Goal: Task Accomplishment & Management: Manage account settings

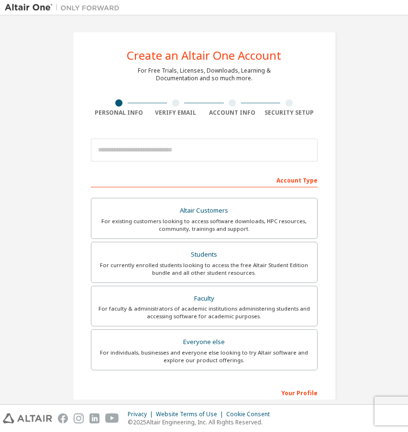
click at [26, 8] on img at bounding box center [65, 8] width 120 height 10
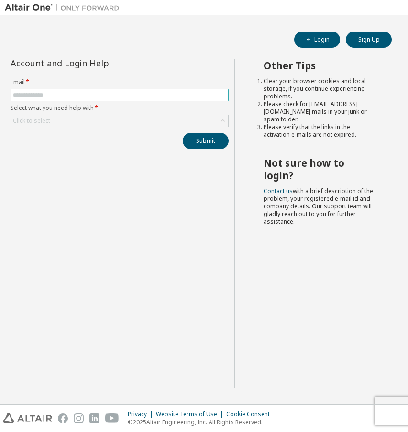
click at [56, 97] on input "text" at bounding box center [119, 95] width 213 height 8
type input "**********"
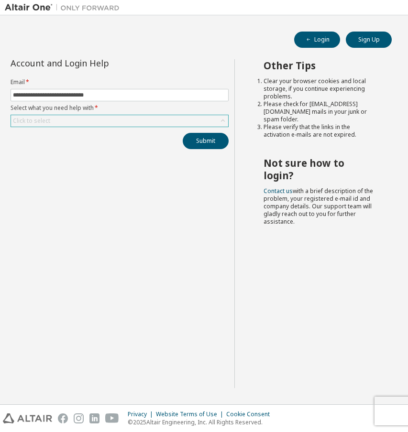
click at [99, 117] on div "Click to select" at bounding box center [119, 120] width 217 height 11
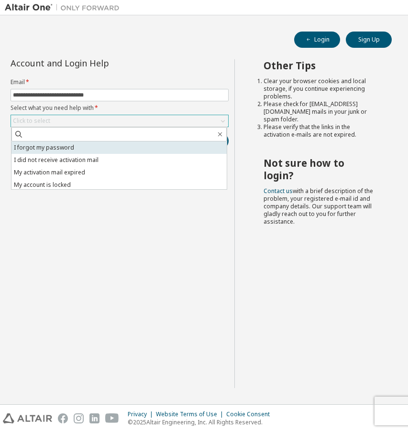
click at [93, 146] on li "I forgot my password" at bounding box center [118, 148] width 215 height 12
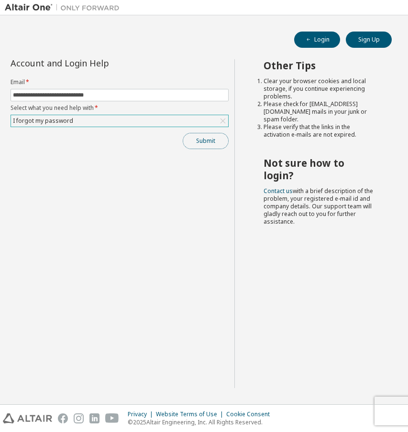
click at [194, 140] on button "Submit" at bounding box center [206, 141] width 46 height 16
click at [149, 135] on div "Submit" at bounding box center [120, 141] width 218 height 16
click at [200, 139] on button "Submit" at bounding box center [206, 141] width 46 height 16
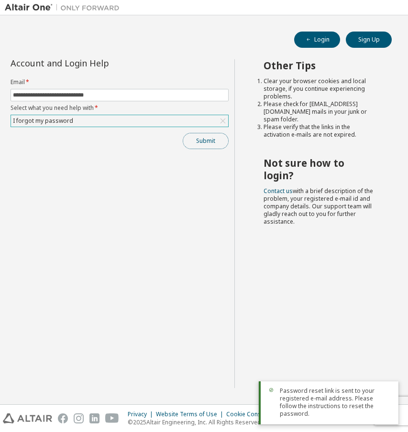
click at [212, 144] on button "Submit" at bounding box center [206, 141] width 46 height 16
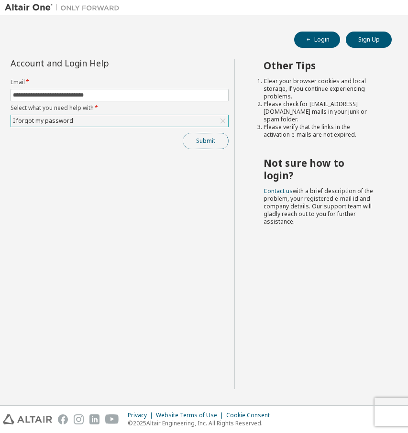
click at [200, 138] on button "Submit" at bounding box center [206, 141] width 46 height 16
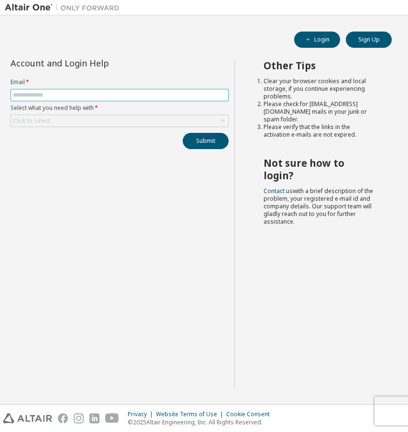
click at [144, 93] on input "text" at bounding box center [119, 95] width 213 height 8
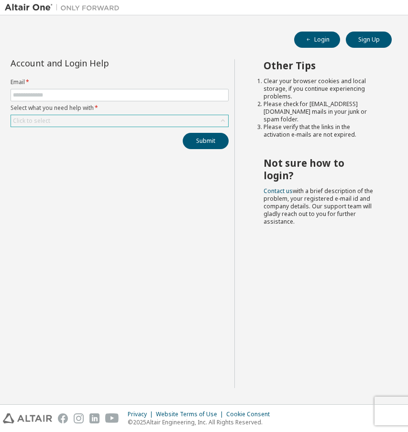
click at [45, 120] on div "Click to select" at bounding box center [31, 121] width 37 height 8
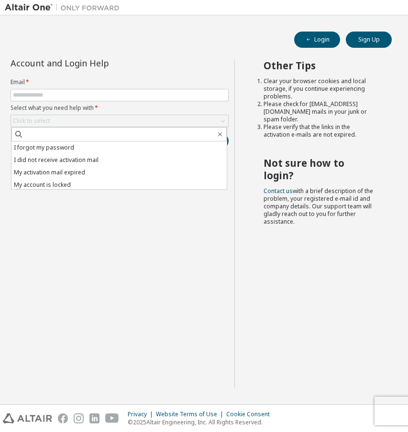
click at [17, 6] on img at bounding box center [65, 8] width 120 height 10
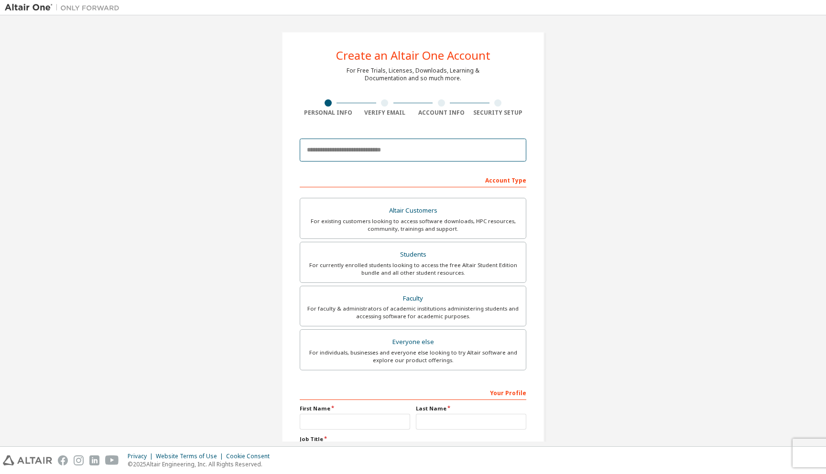
click at [383, 149] on input "email" at bounding box center [413, 150] width 227 height 23
type input "**********"
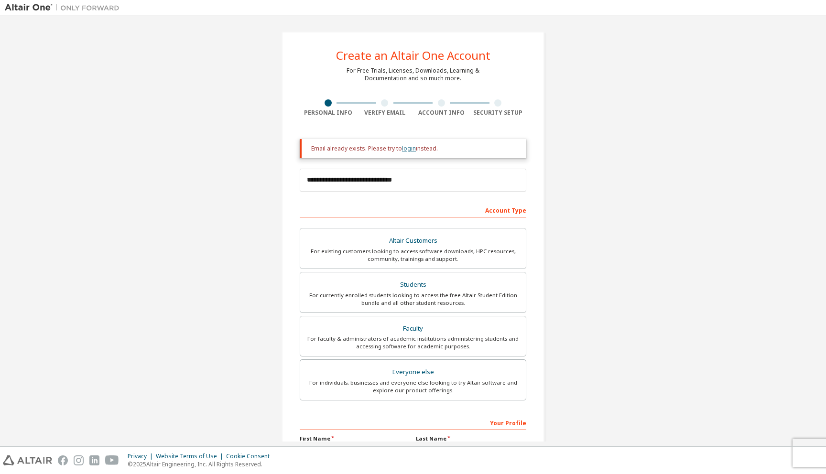
click at [410, 148] on link "login" at bounding box center [409, 148] width 14 height 8
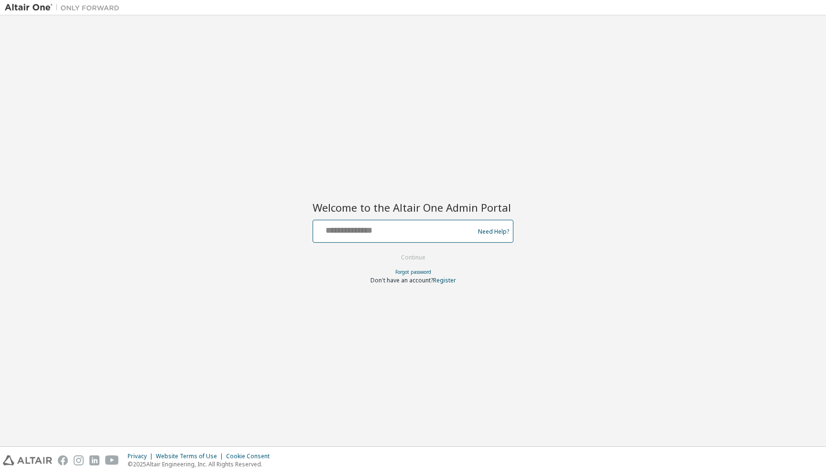
click at [378, 226] on input "text" at bounding box center [395, 229] width 156 height 14
type input "**********"
click at [391, 251] on button "Continue" at bounding box center [413, 258] width 44 height 14
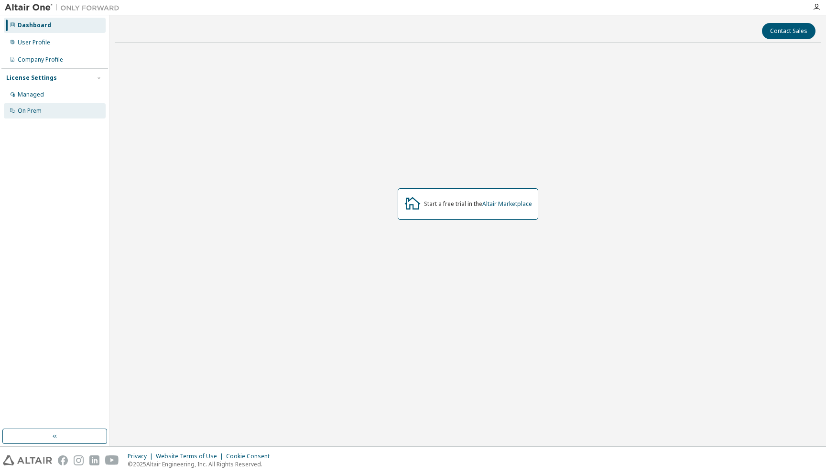
click at [42, 107] on div "On Prem" at bounding box center [55, 110] width 102 height 15
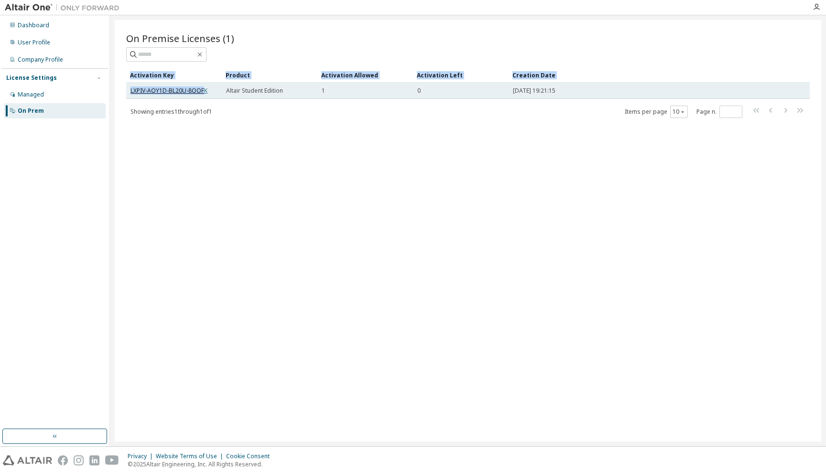
drag, startPoint x: 125, startPoint y: 84, endPoint x: 203, endPoint y: 94, distance: 79.1
click at [203, 94] on div "On Premise Licenses (1) Clear Load Save Save As Field Operator Value Select fil…" at bounding box center [468, 231] width 707 height 422
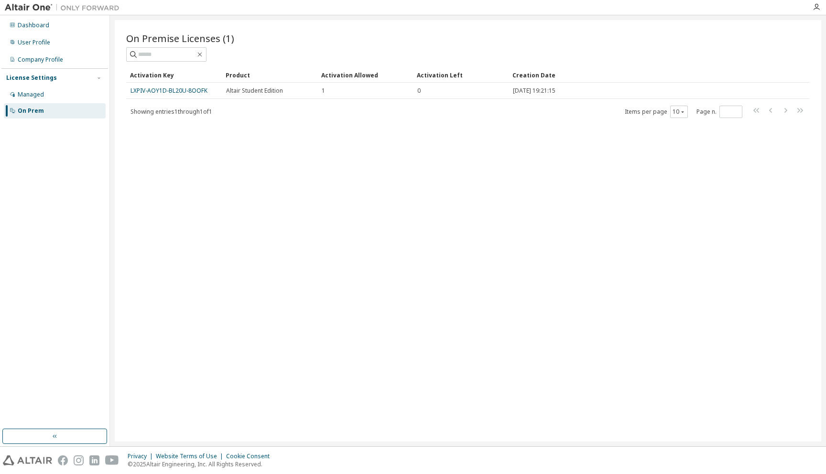
click at [206, 121] on div "On Premise Licenses (1) Clear Load Save Save As Field Operator Value Select fil…" at bounding box center [468, 231] width 707 height 422
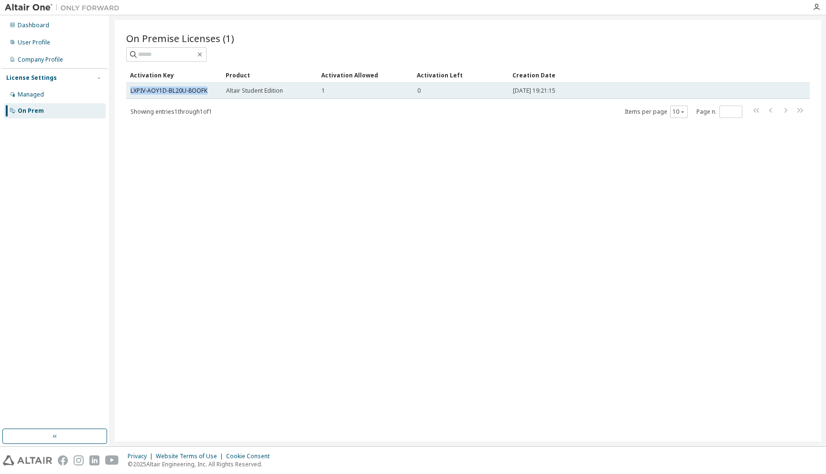
drag, startPoint x: 210, startPoint y: 91, endPoint x: 130, endPoint y: 87, distance: 80.0
click at [130, 87] on td "LXPIV-AOY1D-BL20U-8OOFK" at bounding box center [174, 91] width 96 height 16
copy link "LXPIV-AOY1D-BL20U-8OOFK"
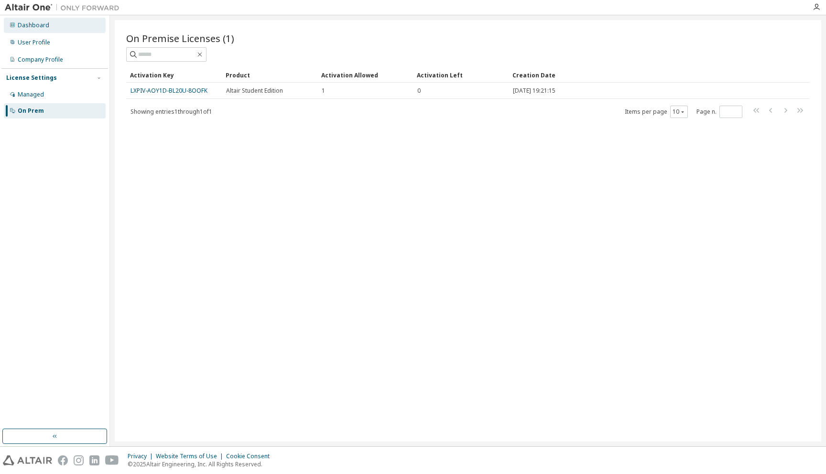
click at [40, 24] on div "Dashboard" at bounding box center [34, 26] width 32 height 8
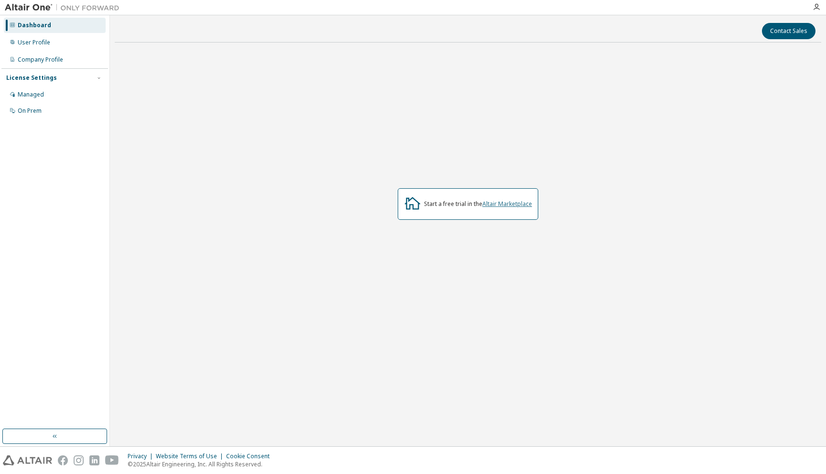
click at [502, 206] on link "Altair Marketplace" at bounding box center [507, 204] width 50 height 8
